Goal: Find specific page/section: Find specific page/section

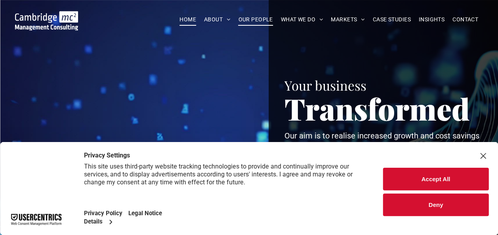
click at [262, 14] on span "OUR PEOPLE" at bounding box center [255, 19] width 34 height 12
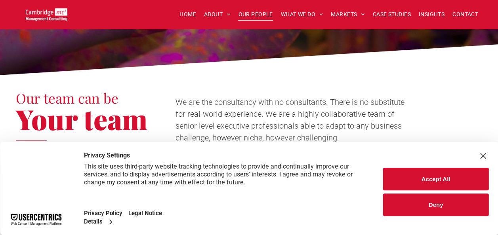
scroll to position [200, 0]
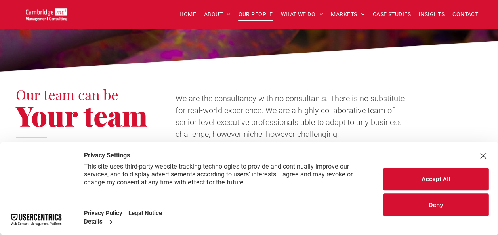
click at [412, 174] on button "Accept All" at bounding box center [435, 179] width 105 height 23
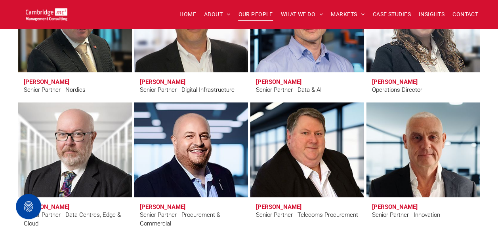
scroll to position [1120, 0]
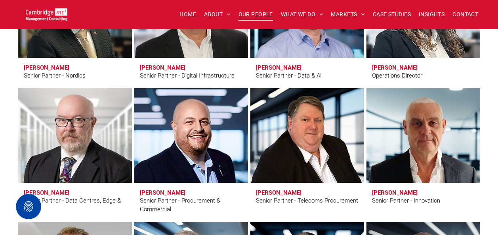
click at [482, 122] on div "Senior Partners Erling Aronsveen Senior Partner - Nordics Andy Bax Senior Partn…" at bounding box center [249, 218] width 498 height 614
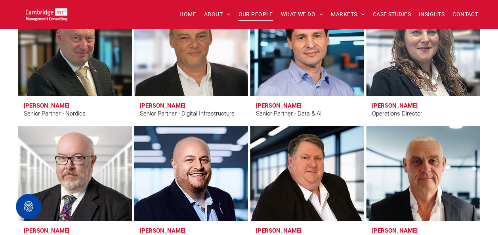
scroll to position [1118, 0]
